Goal: Task Accomplishment & Management: Manage account settings

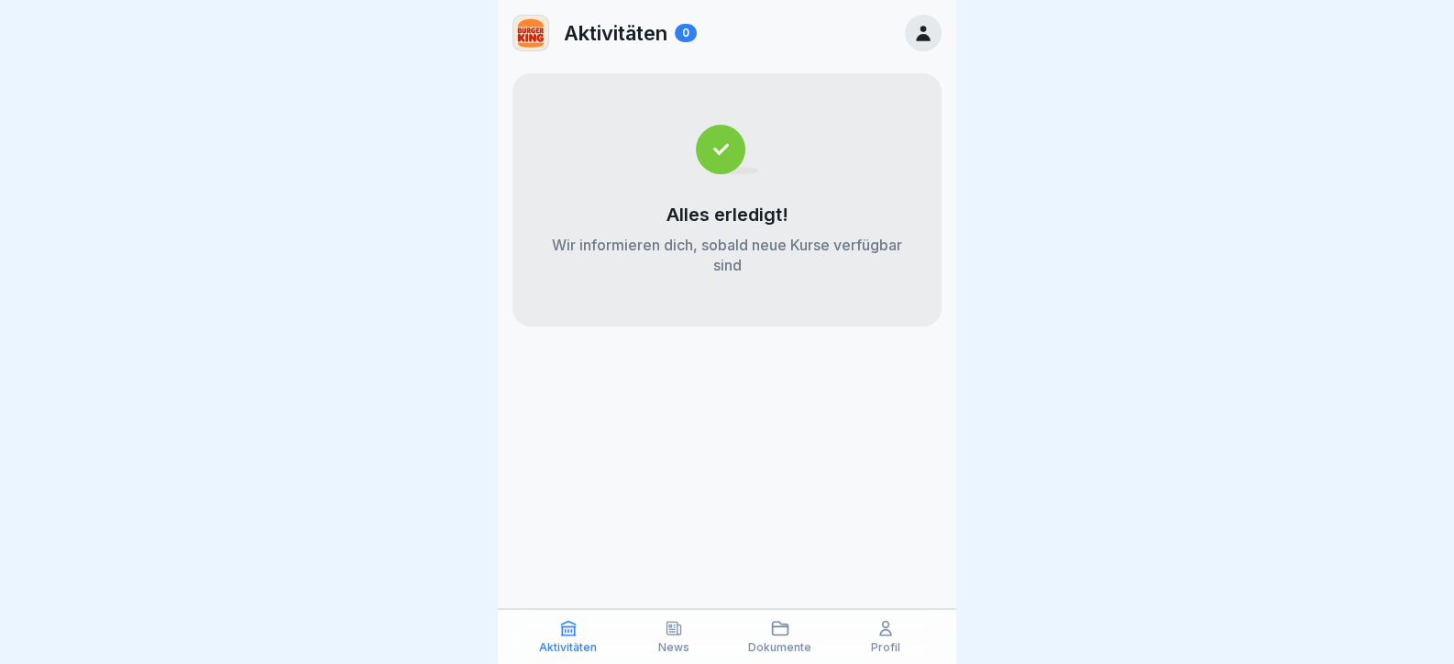
click at [930, 33] on icon at bounding box center [923, 33] width 20 height 20
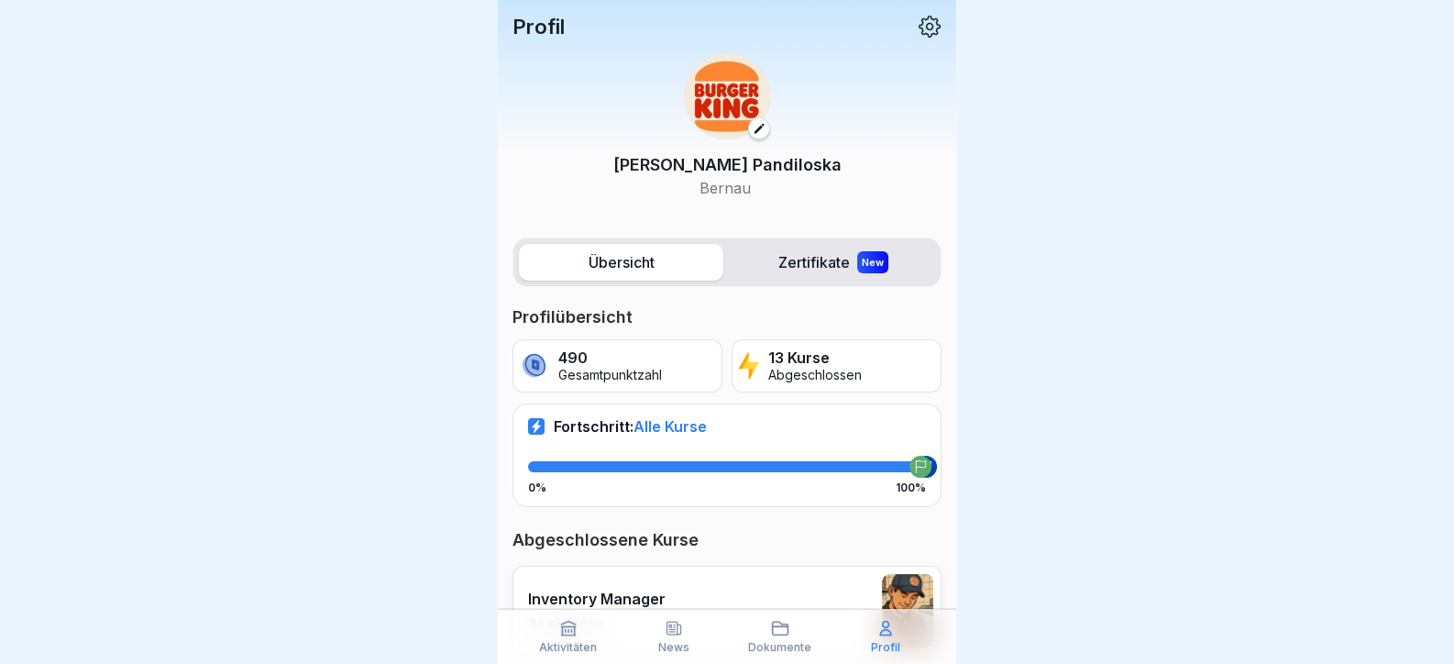
click at [922, 31] on icon at bounding box center [930, 27] width 22 height 22
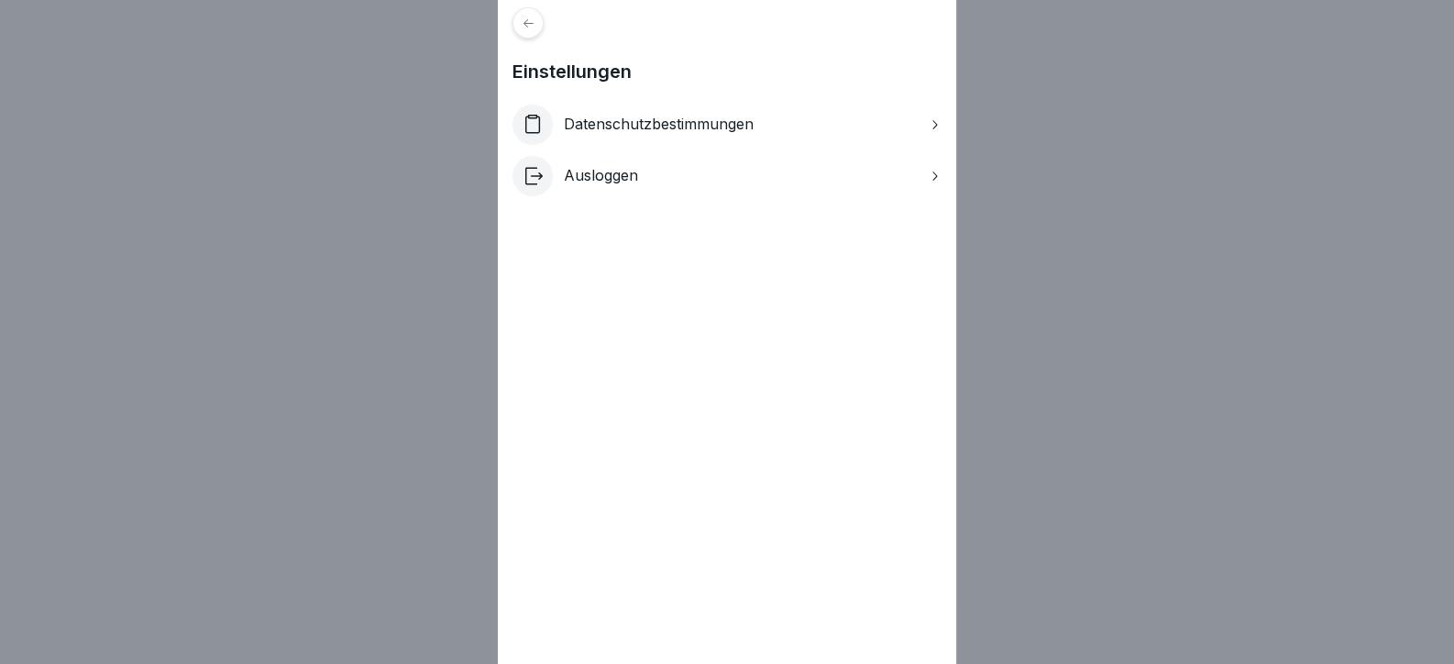
click at [922, 31] on div "Einstellungen Datenschutzbestimmungen Ausloggen" at bounding box center [727, 332] width 458 height 664
click at [544, 25] on div at bounding box center [528, 22] width 31 height 31
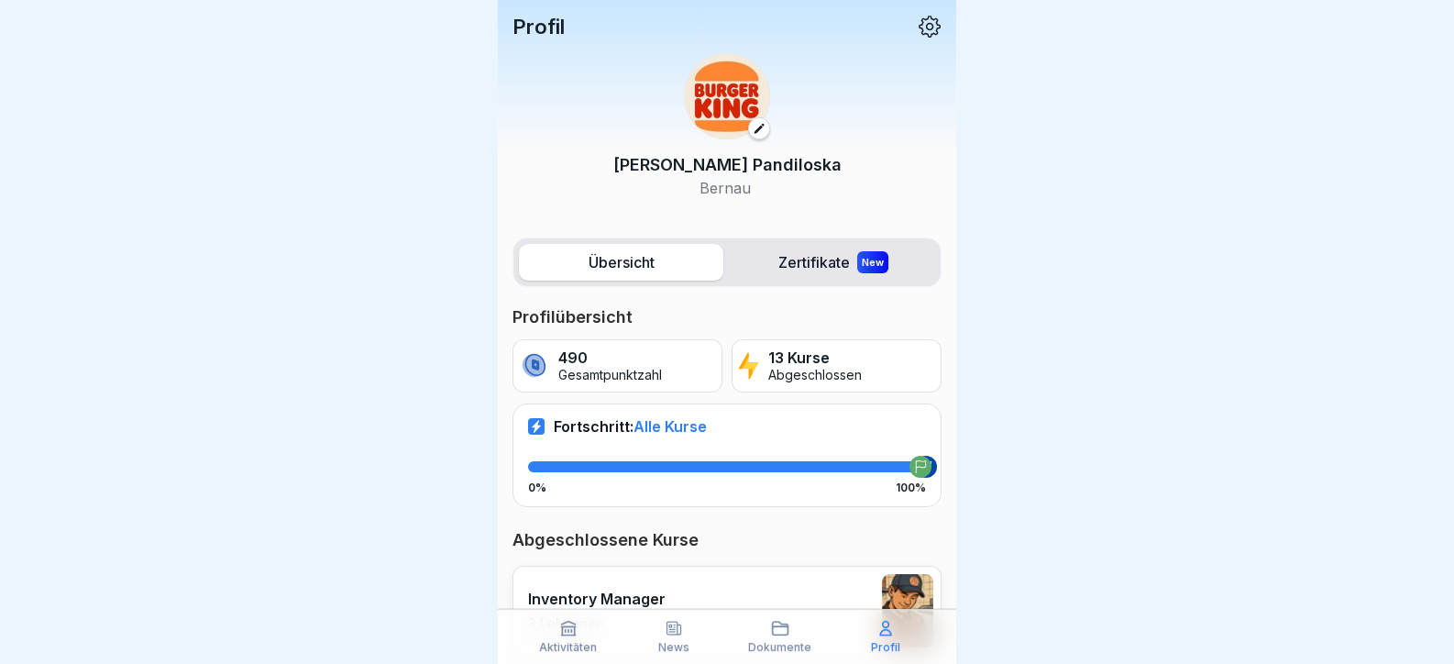
click at [920, 27] on icon at bounding box center [930, 27] width 24 height 24
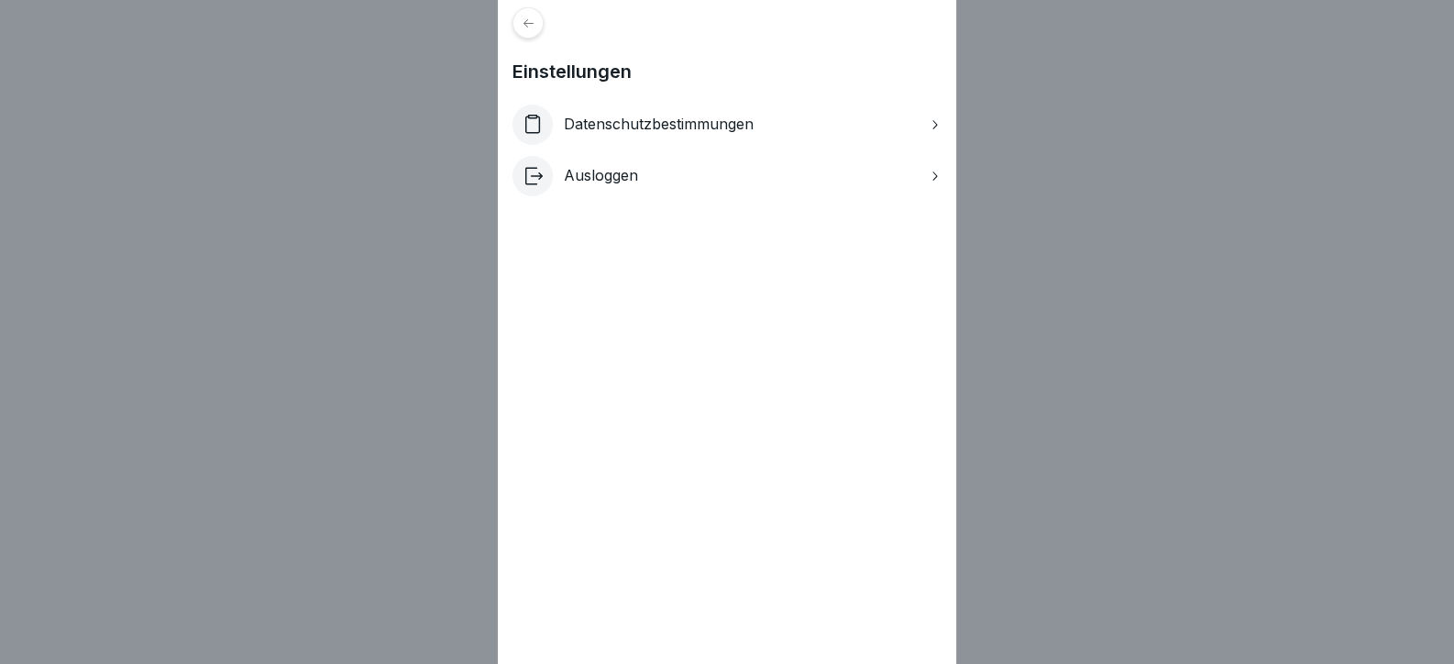
click at [605, 178] on p "Ausloggen" at bounding box center [601, 175] width 74 height 17
